Goal: Find specific page/section: Find specific page/section

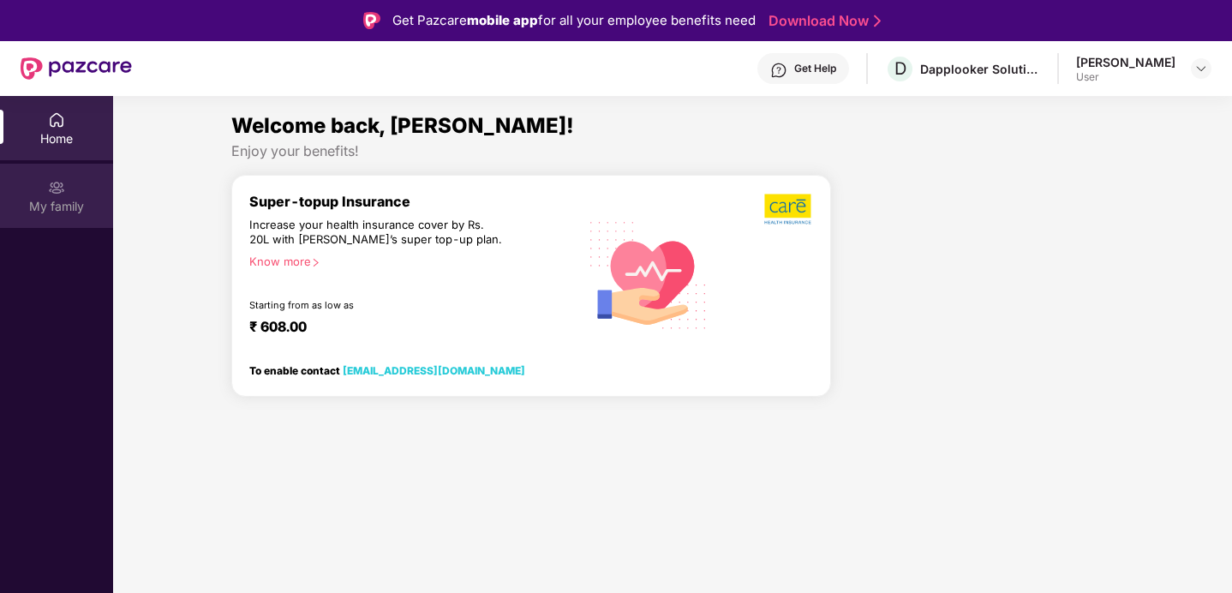
click at [45, 201] on div "My family" at bounding box center [56, 206] width 113 height 17
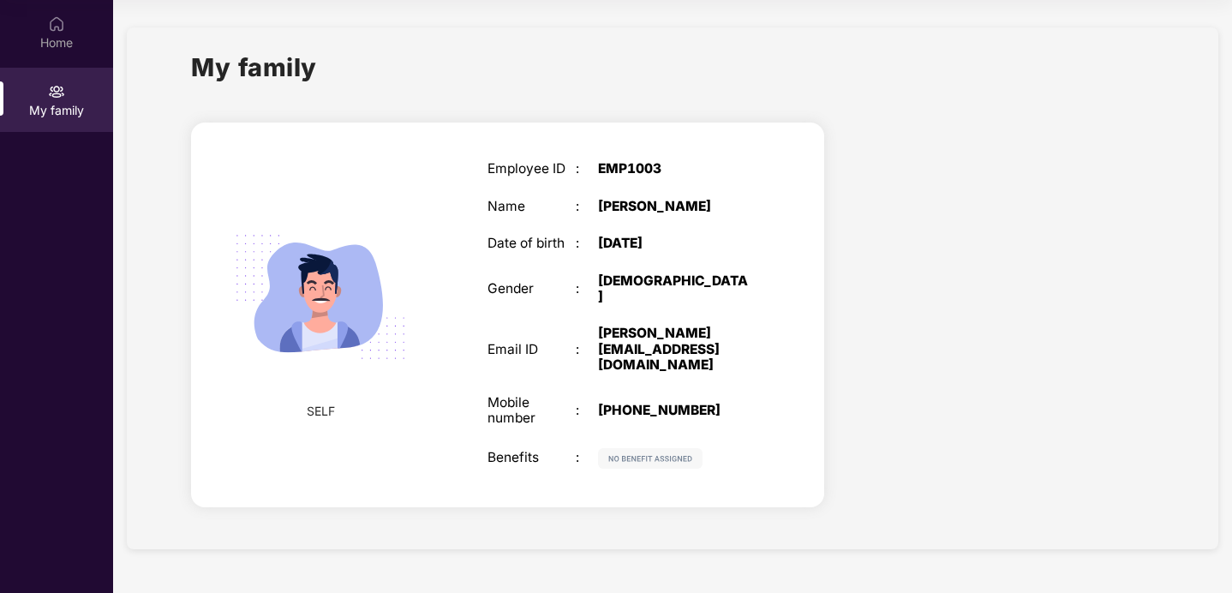
scroll to position [76, 0]
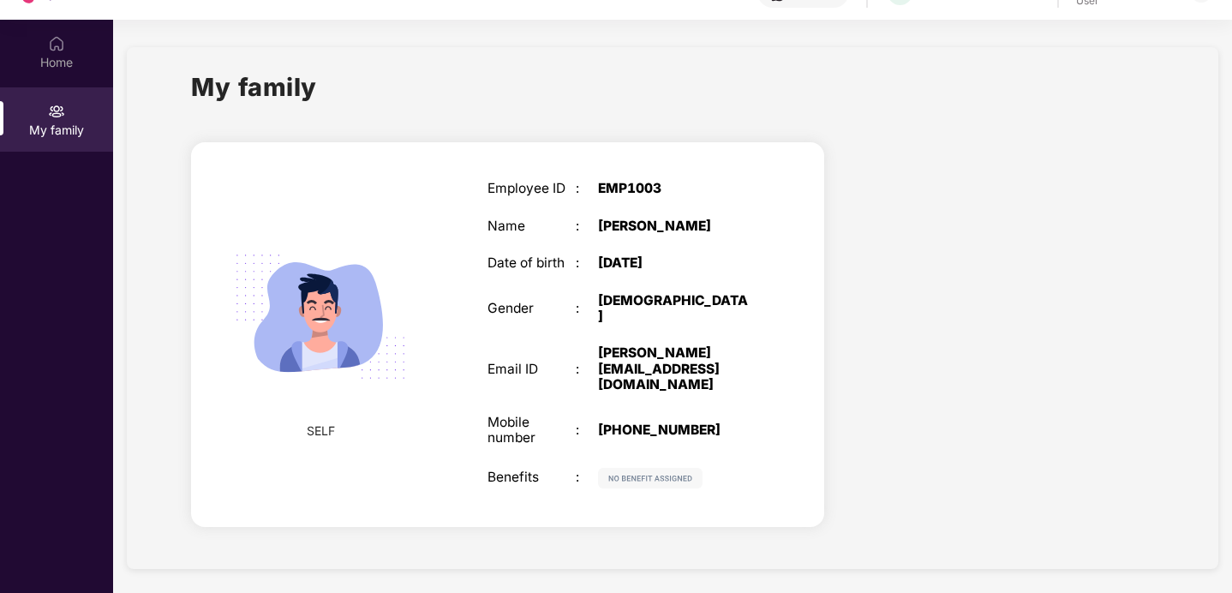
click at [625, 468] on img at bounding box center [650, 478] width 105 height 21
click at [332, 365] on img at bounding box center [320, 317] width 211 height 211
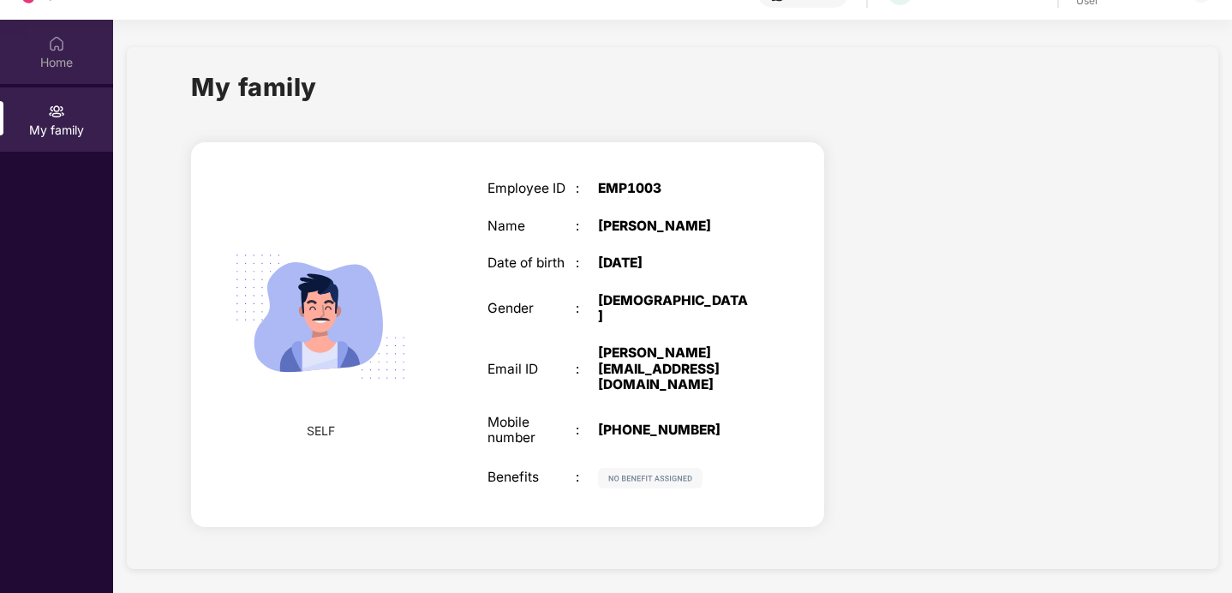
click at [52, 51] on img at bounding box center [56, 43] width 17 height 17
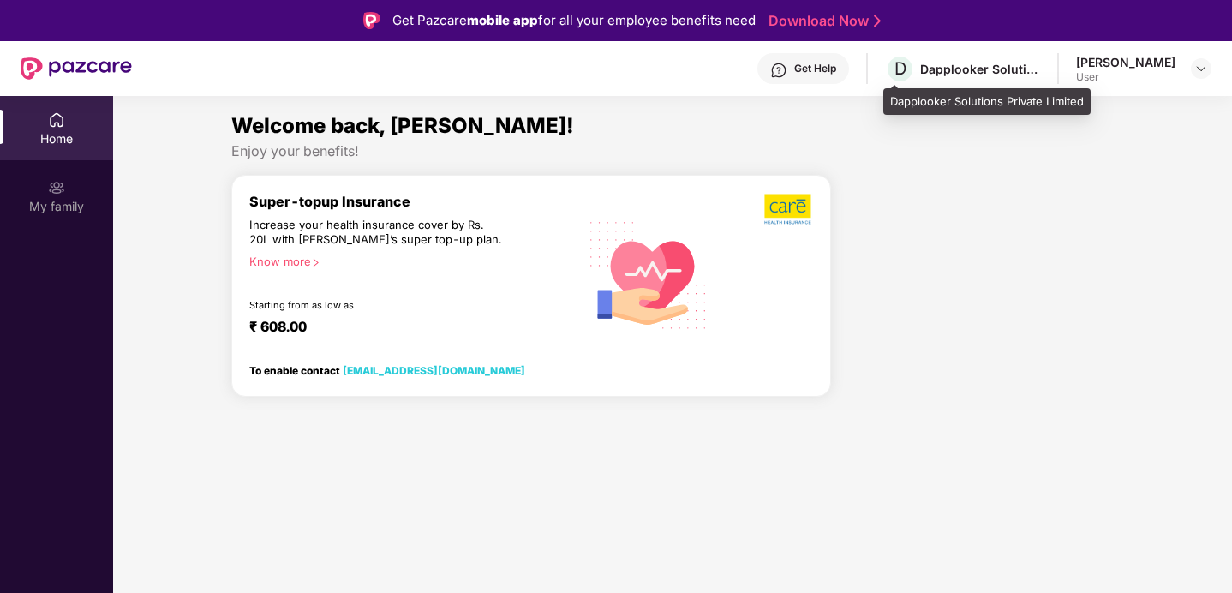
click at [936, 69] on div "Dapplooker Solutions Private Limited" at bounding box center [980, 69] width 120 height 16
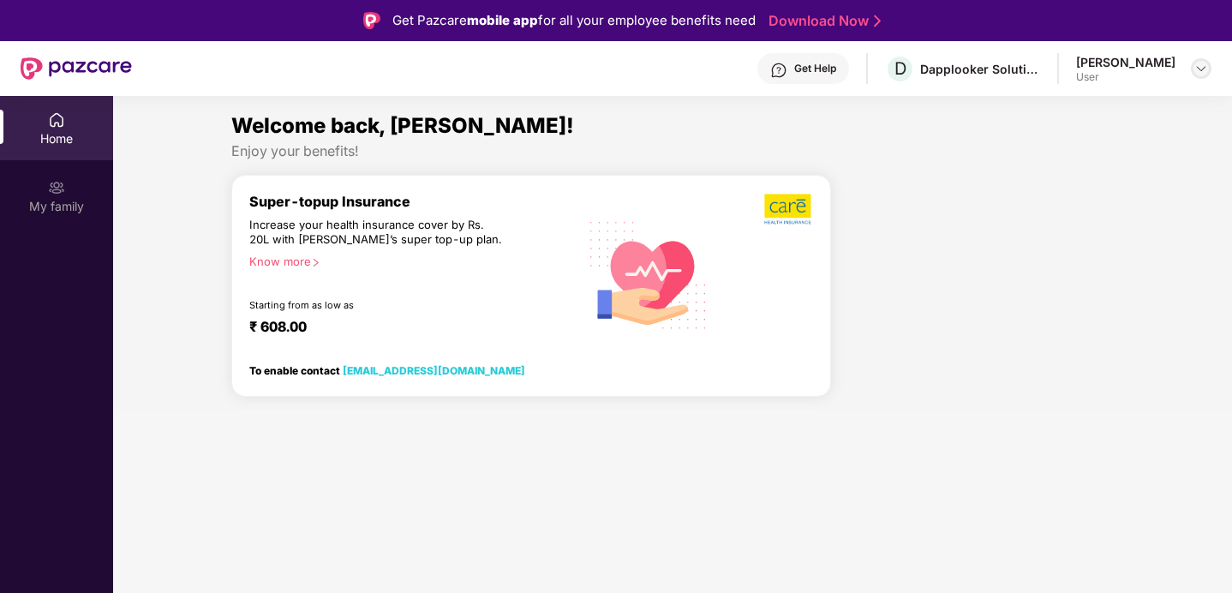
click at [1199, 68] on img at bounding box center [1201, 69] width 14 height 14
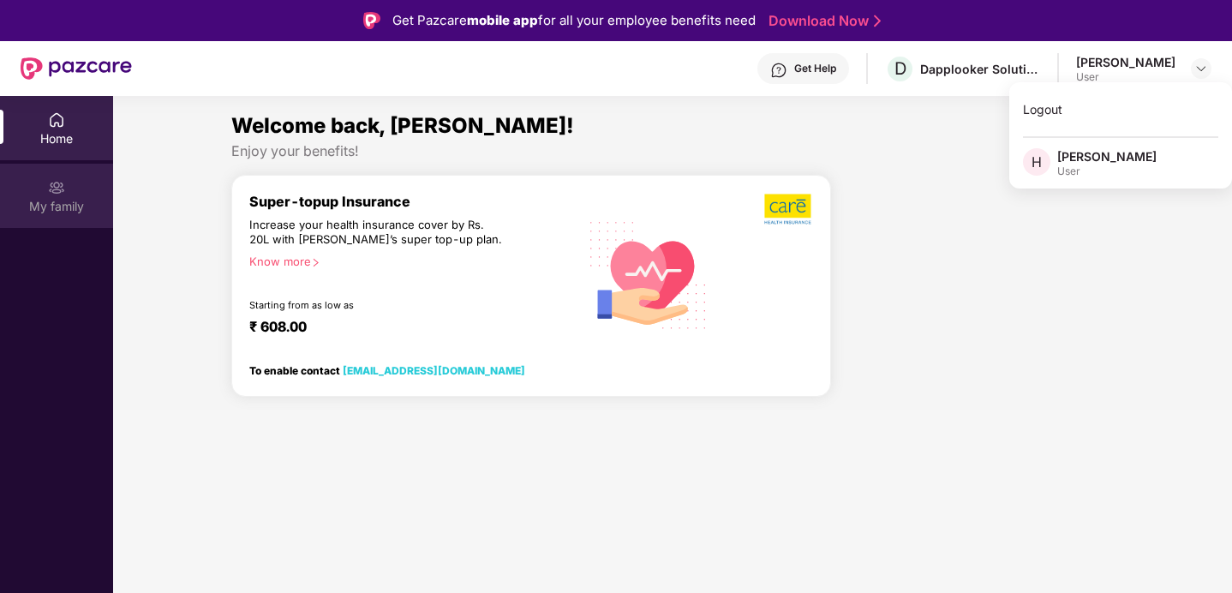
click at [61, 211] on div "My family" at bounding box center [56, 206] width 113 height 17
